Goal: Obtain resource: Obtain resource

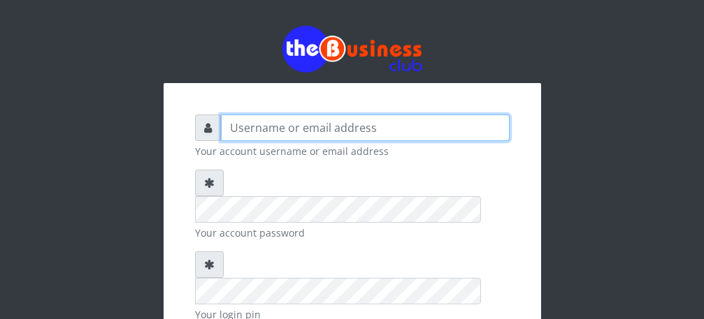
click at [362, 128] on input "text" at bounding box center [365, 128] width 289 height 27
type input "[PERSON_NAME]"
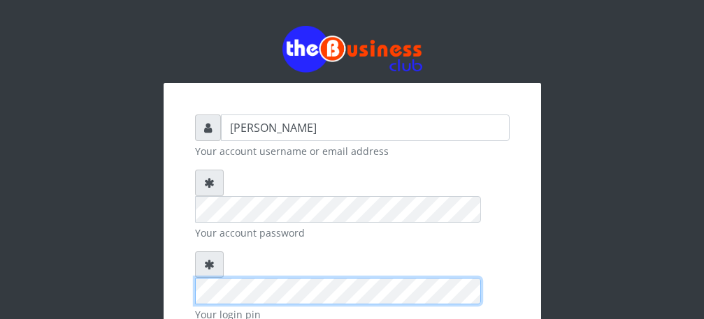
scroll to position [162, 0]
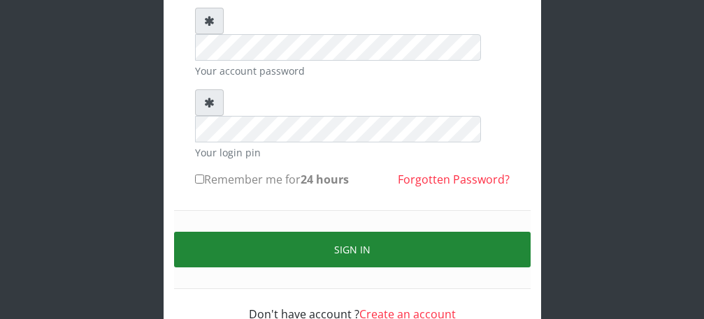
click at [380, 232] on button "Sign in" at bounding box center [352, 250] width 357 height 36
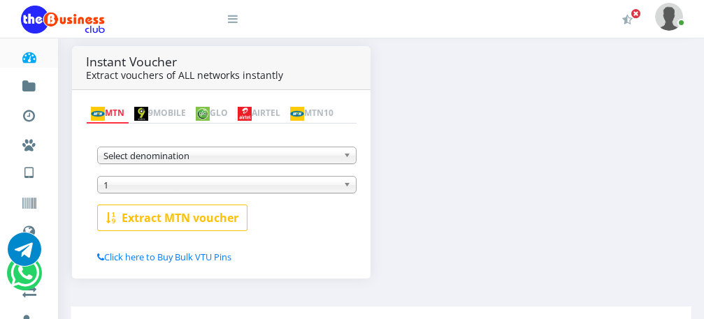
click at [347, 161] on b at bounding box center [349, 156] width 13 height 16
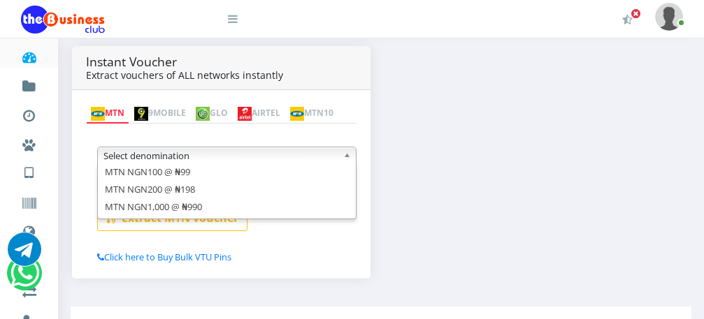
click at [312, 237] on div "MTN NGN100 @ ₦99 MTN NGN200 @ ₦198 MTN NGN1,000 @ ₦990 Select denomination MTN …" at bounding box center [221, 193] width 271 height 141
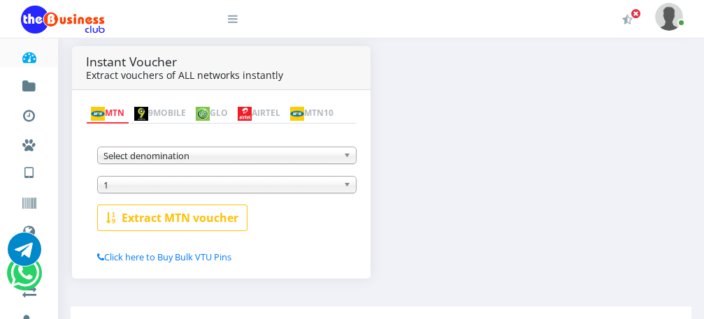
click at [252, 107] on img at bounding box center [245, 114] width 14 height 14
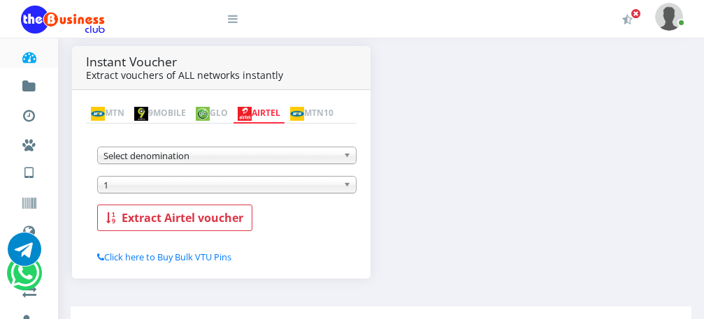
click at [266, 163] on span "Select denomination" at bounding box center [220, 156] width 234 height 17
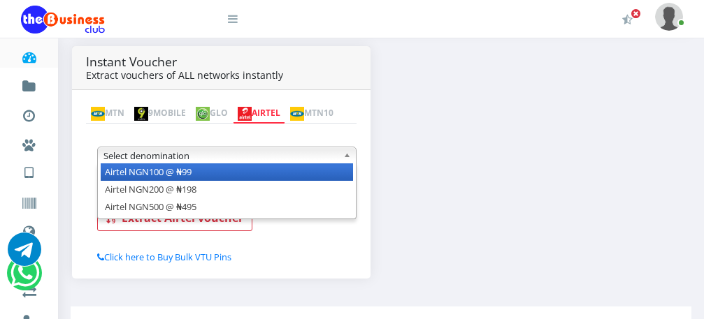
click at [256, 173] on li "Airtel NGN100 @ ₦99" at bounding box center [227, 172] width 252 height 17
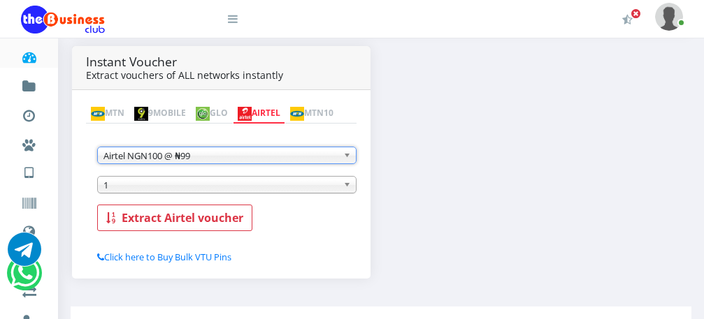
click at [197, 191] on span "1" at bounding box center [220, 185] width 234 height 17
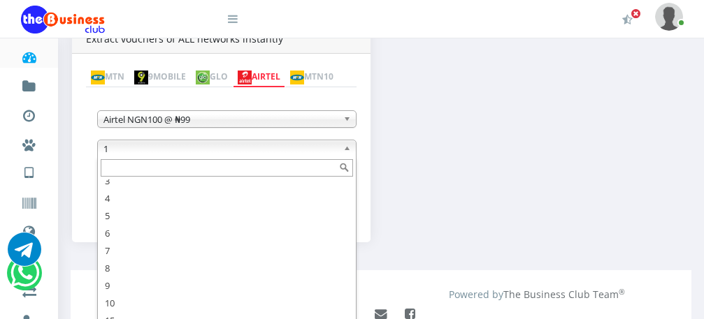
scroll to position [304, 0]
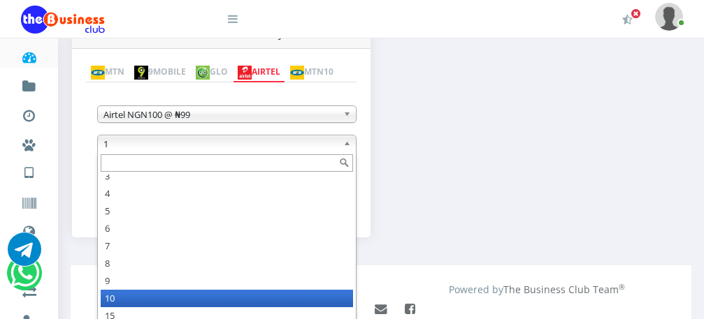
click at [159, 300] on li "10" at bounding box center [227, 298] width 252 height 17
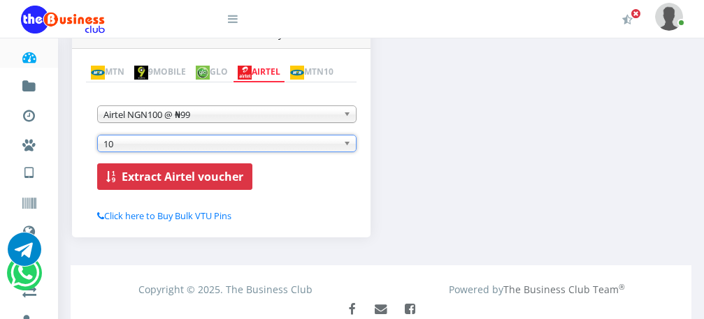
click at [160, 178] on b "Extract Airtel voucher" at bounding box center [183, 176] width 122 height 15
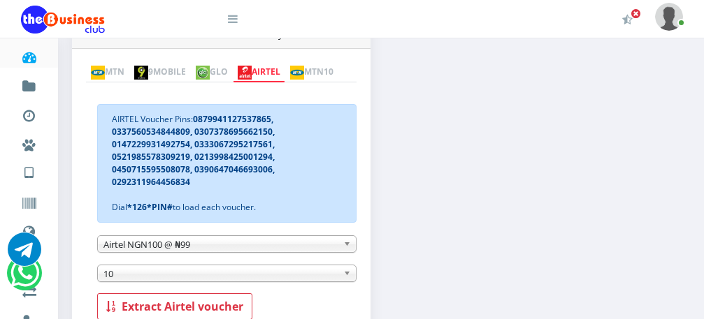
click at [129, 63] on link "MTN" at bounding box center [107, 73] width 43 height 20
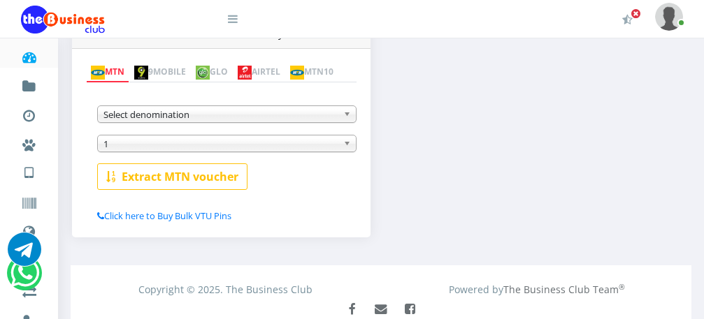
click at [570, 139] on div "Instant Voucher Extract vouchers of ALL networks instantly MTN 9MOBILE GLO AIRT…" at bounding box center [381, 128] width 639 height 246
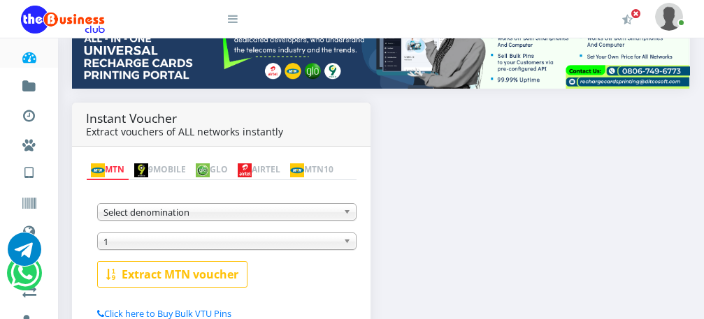
scroll to position [221, 0]
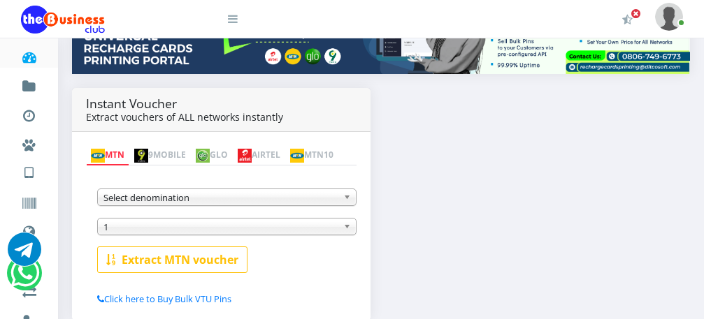
click at [347, 201] on b at bounding box center [349, 197] width 13 height 16
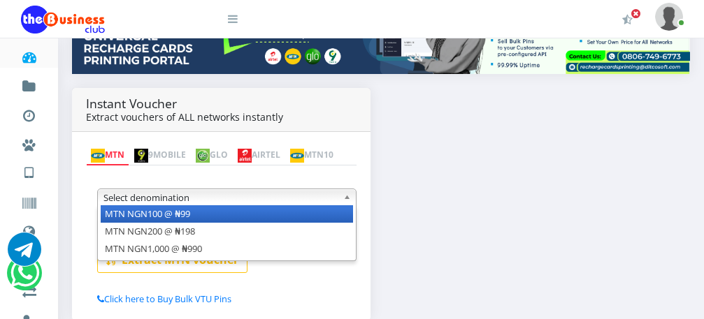
click at [478, 209] on div "Instant Voucher Extract vouchers of ALL networks instantly MTN 9MOBILE GLO AIRT…" at bounding box center [381, 211] width 639 height 246
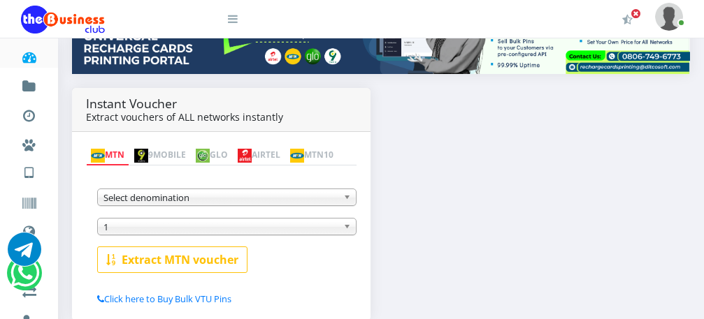
click at [210, 149] on img at bounding box center [203, 156] width 14 height 14
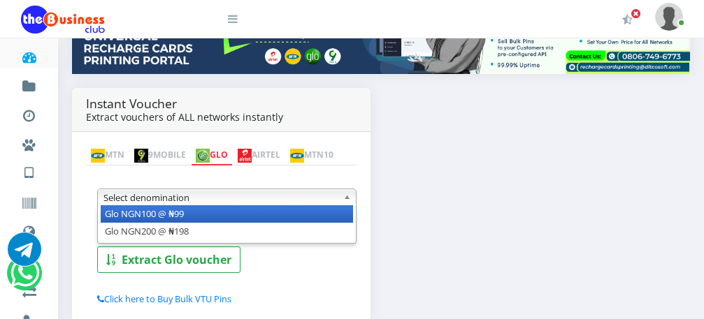
click at [331, 197] on span "Select denomination" at bounding box center [220, 197] width 234 height 17
click at [303, 223] on li "Glo NGN100 @ ₦99" at bounding box center [227, 214] width 252 height 17
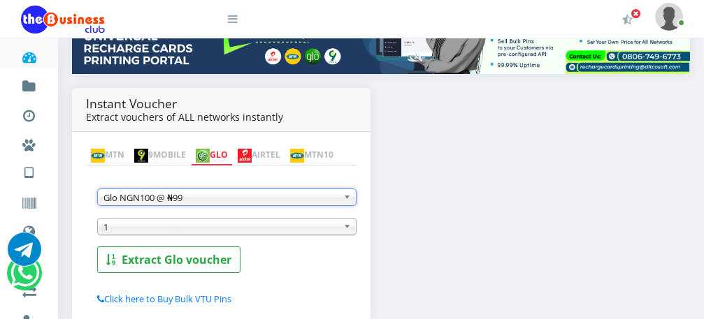
click at [282, 233] on span "1" at bounding box center [220, 227] width 234 height 17
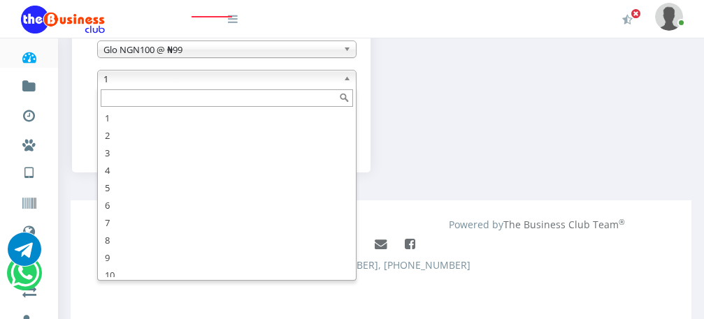
scroll to position [24, 0]
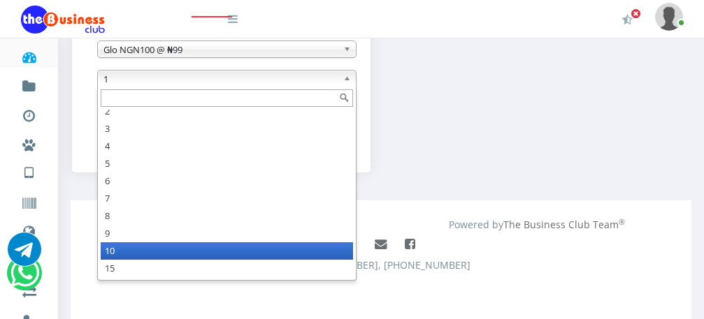
click at [224, 258] on li "10" at bounding box center [227, 251] width 252 height 17
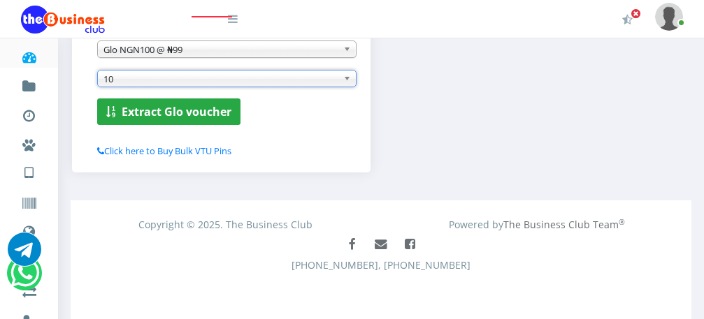
click at [183, 110] on b "Extract Glo voucher" at bounding box center [177, 111] width 110 height 15
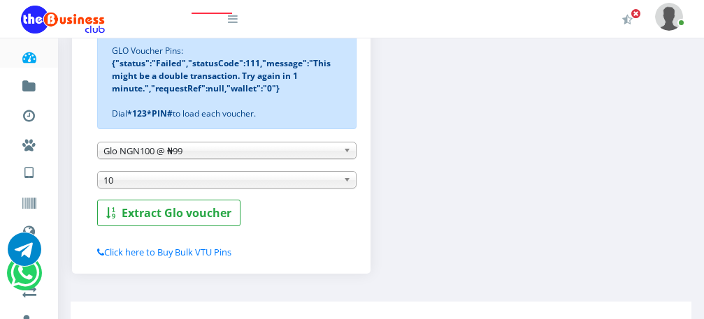
click at [344, 154] on b at bounding box center [349, 151] width 13 height 16
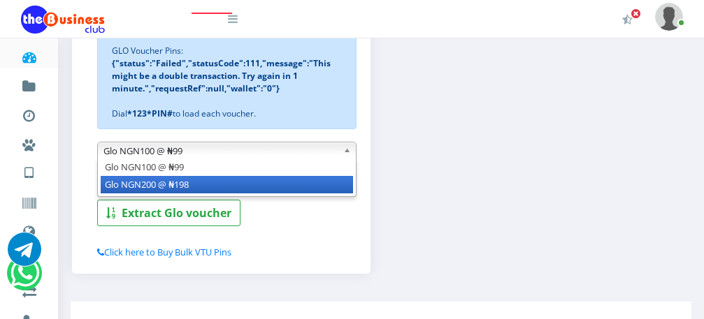
click at [300, 185] on li "Glo NGN200 @ ₦198" at bounding box center [227, 184] width 252 height 17
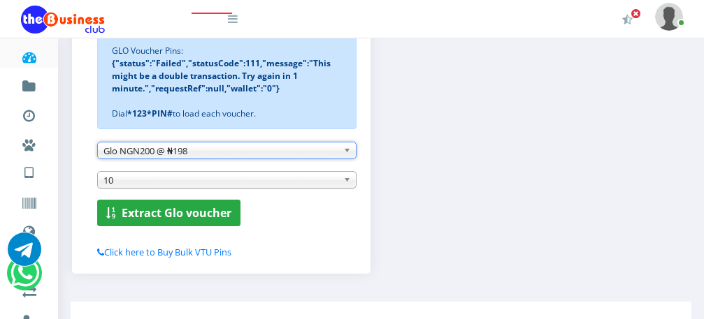
click at [209, 219] on b "Extract Glo voucher" at bounding box center [177, 213] width 110 height 15
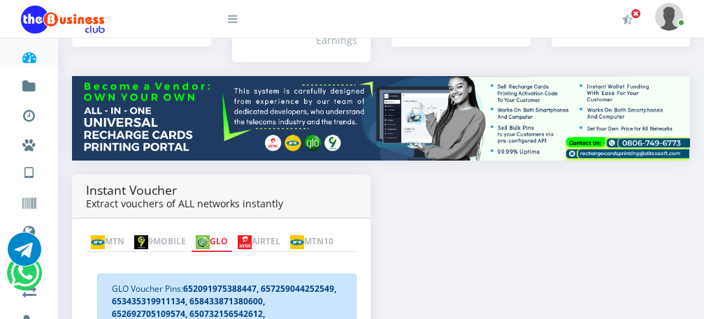
scroll to position [257, 0]
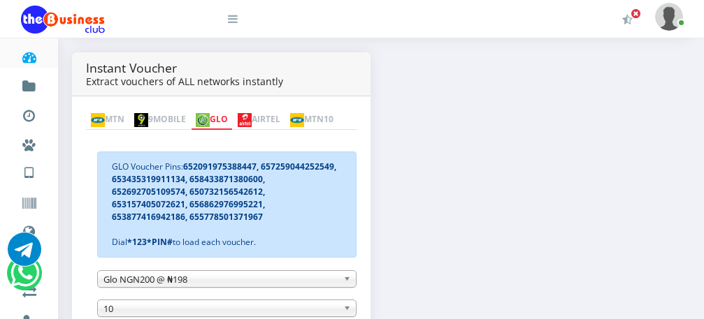
click at [125, 110] on link "MTN" at bounding box center [107, 120] width 43 height 20
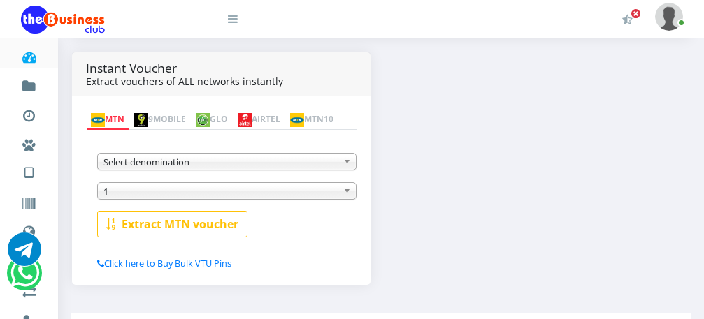
click at [236, 168] on span "Select denomination" at bounding box center [220, 162] width 234 height 17
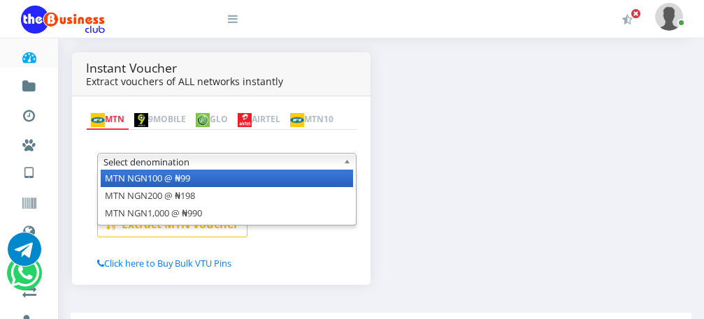
click at [236, 181] on li "MTN NGN100 @ ₦99" at bounding box center [227, 178] width 252 height 17
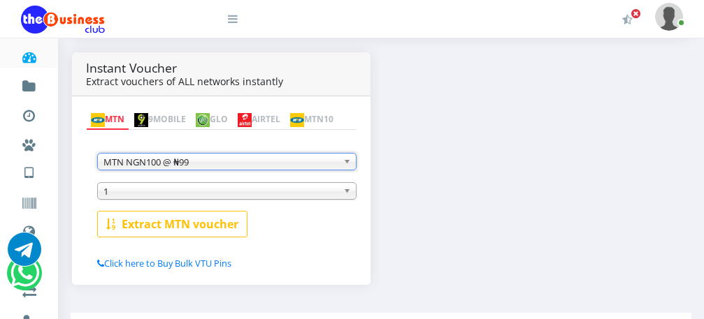
click at [292, 192] on span "1" at bounding box center [220, 191] width 234 height 17
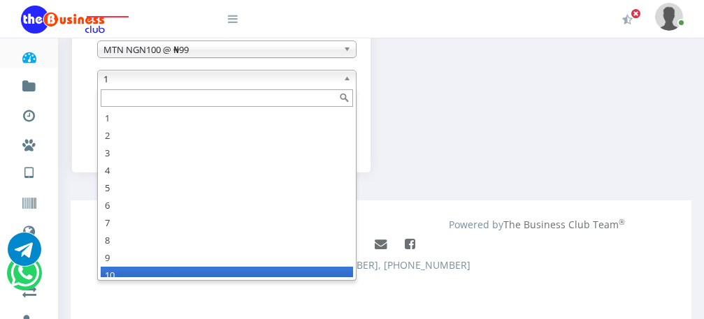
scroll to position [7, 0]
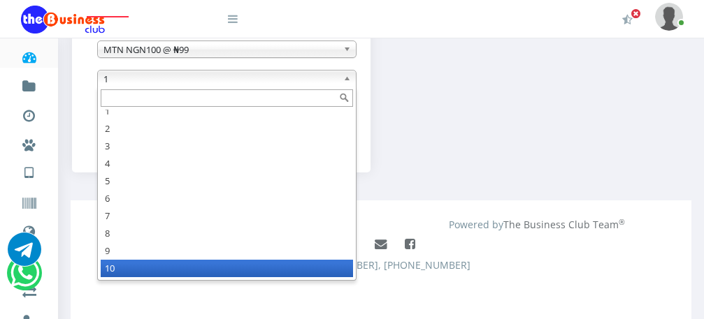
click at [171, 273] on li "10" at bounding box center [227, 268] width 252 height 17
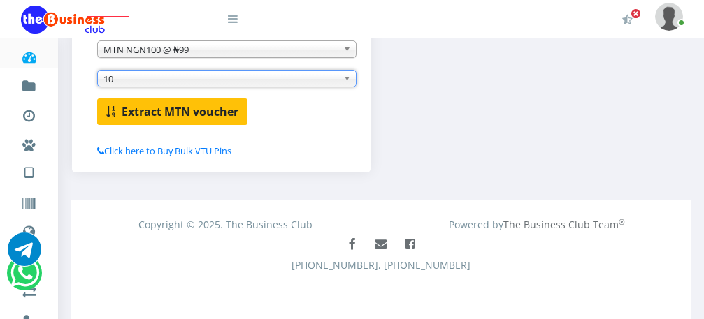
click at [180, 116] on b "Extract MTN voucher" at bounding box center [180, 111] width 117 height 15
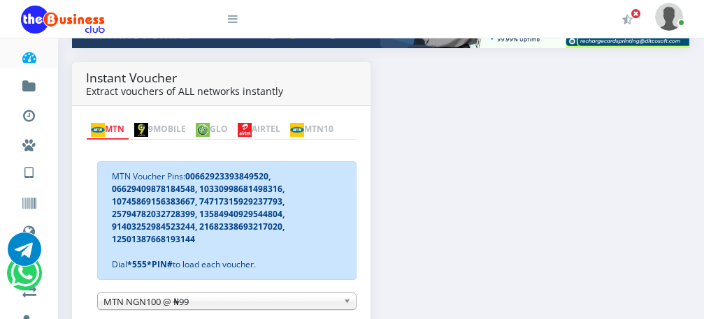
scroll to position [202, 0]
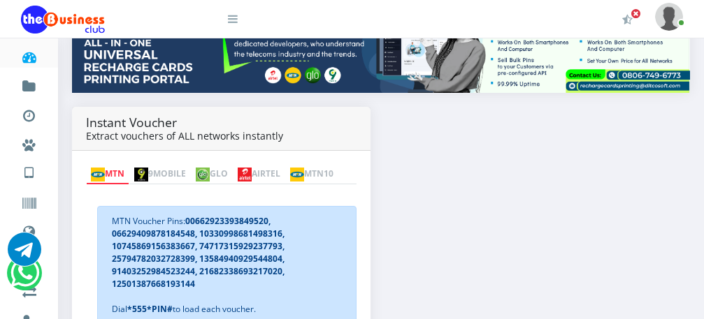
click at [285, 165] on link "AIRTEL" at bounding box center [259, 175] width 52 height 20
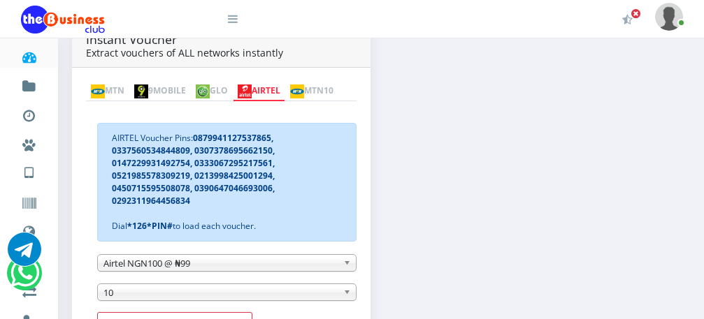
scroll to position [293, 0]
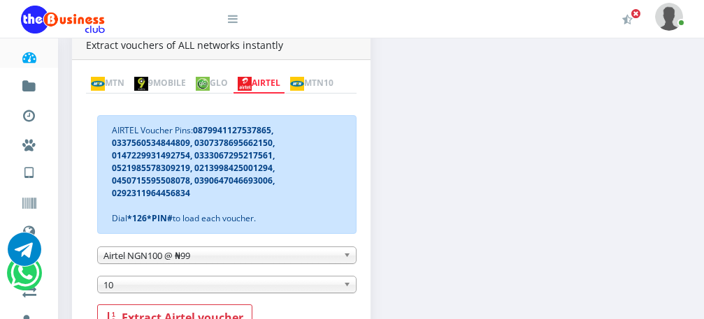
click at [321, 262] on span "Airtel NGN100 @ ₦99" at bounding box center [220, 255] width 234 height 17
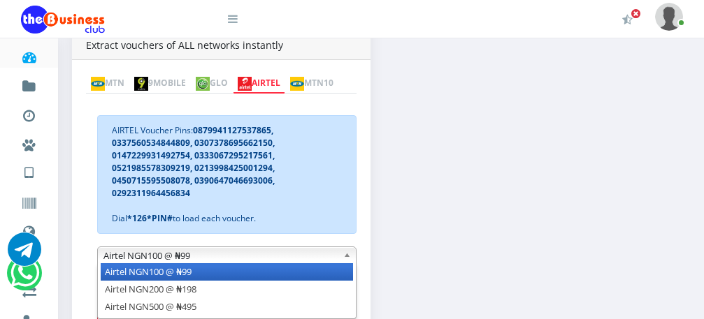
click at [323, 274] on li "Airtel NGN100 @ ₦99" at bounding box center [227, 272] width 252 height 17
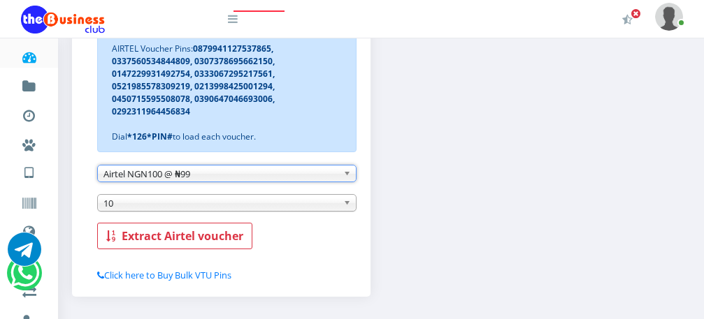
scroll to position [377, 0]
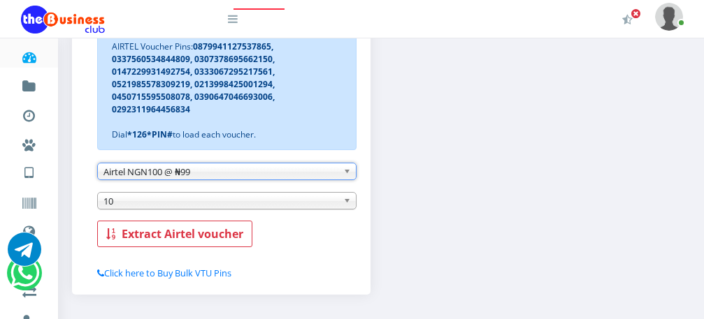
click at [274, 213] on div "AIRTEL Voucher Pins: 0879941127537865, 0337560534844809, 0307378695662150, 0147…" at bounding box center [226, 131] width 259 height 232
click at [274, 206] on span "10" at bounding box center [220, 201] width 234 height 17
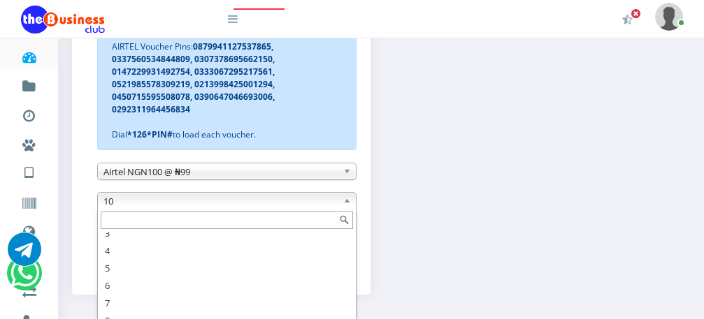
click at [274, 206] on span "10" at bounding box center [220, 201] width 234 height 17
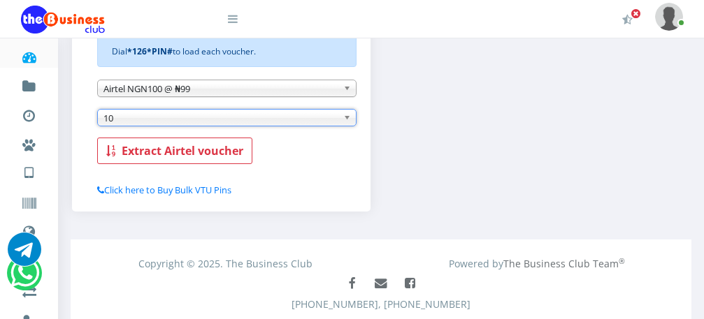
scroll to position [472, 0]
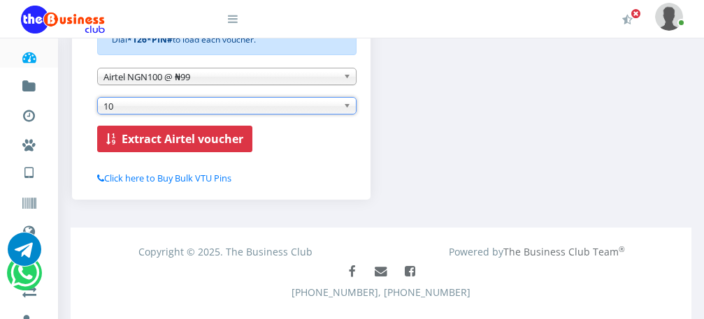
click at [165, 145] on b "Extract Airtel voucher" at bounding box center [183, 138] width 122 height 15
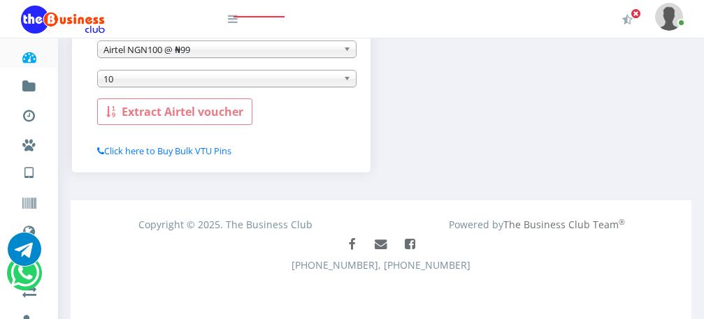
scroll to position [477, 0]
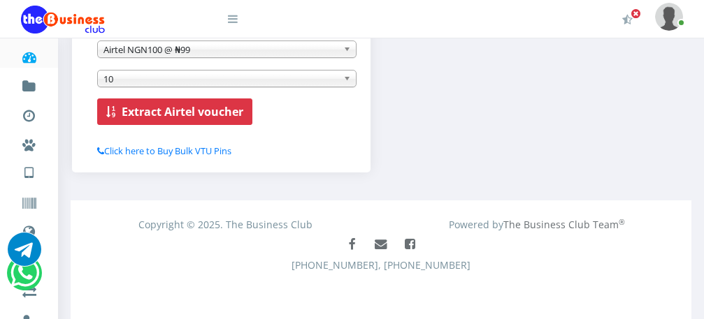
click at [205, 114] on b "Extract Airtel voucher" at bounding box center [183, 111] width 122 height 15
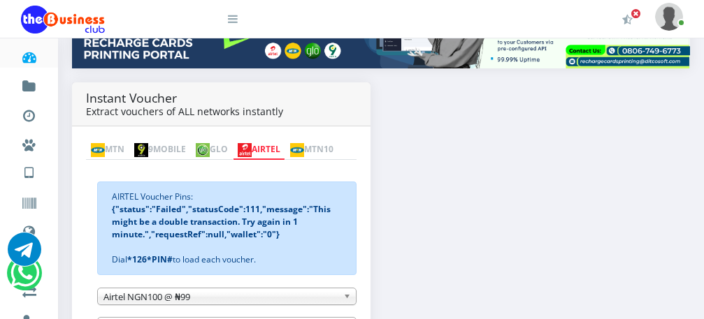
scroll to position [245, 0]
